Goal: Task Accomplishment & Management: Manage account settings

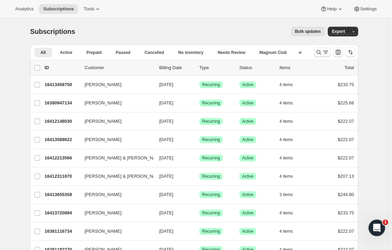
click at [320, 52] on icon "Search and filter results" at bounding box center [318, 52] width 7 height 7
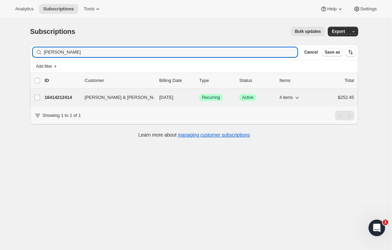
type input "[PERSON_NAME]"
click at [63, 94] on p "16414212414" at bounding box center [62, 97] width 35 height 7
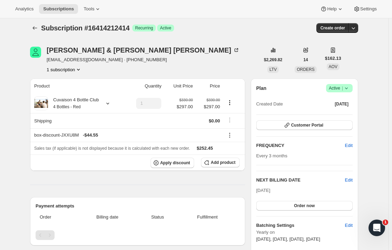
scroll to position [36, 0]
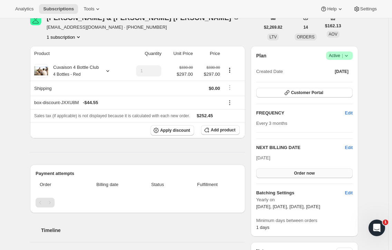
click at [319, 171] on button "Order now" at bounding box center [304, 173] width 96 height 10
click at [316, 172] on span "Click to confirm" at bounding box center [304, 173] width 31 height 6
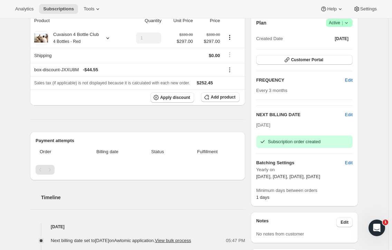
scroll to position [68, 0]
